Goal: Task Accomplishment & Management: Manage account settings

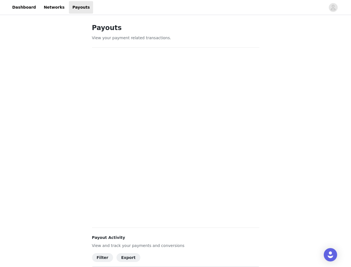
click at [175, 7] on div at bounding box center [209, 7] width 232 height 12
click at [333, 7] on icon "avatar" at bounding box center [332, 7] width 5 height 9
click at [102, 257] on body "Dashboard Networks Payouts Payouts View your payment related transactions. Payo…" at bounding box center [175, 133] width 351 height 267
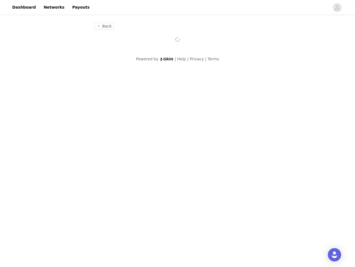
click at [101, 257] on body "Dashboard Networks Payouts Back Powered by | Help | Privacy | Terms" at bounding box center [177, 133] width 355 height 267
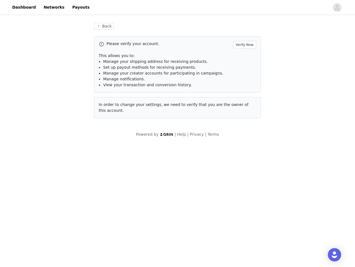
click at [124, 257] on body "Dashboard Networks Payouts Back Please verify your account. Verify Now This all…" at bounding box center [177, 133] width 355 height 267
click at [330, 254] on div "Open Intercom Messenger" at bounding box center [334, 254] width 13 height 13
